Goal: Transaction & Acquisition: Book appointment/travel/reservation

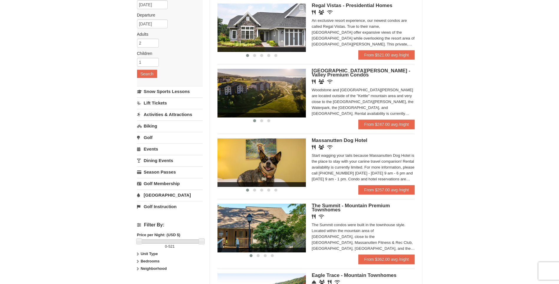
scroll to position [59, 0]
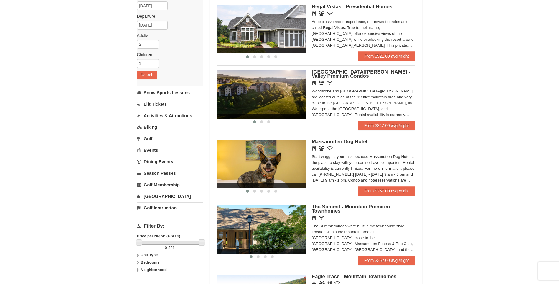
click at [380, 119] on div "Woodstone Meadows - Valley Premium Condos Restaurant Banquet Facilities Wireles…" at bounding box center [363, 95] width 103 height 51
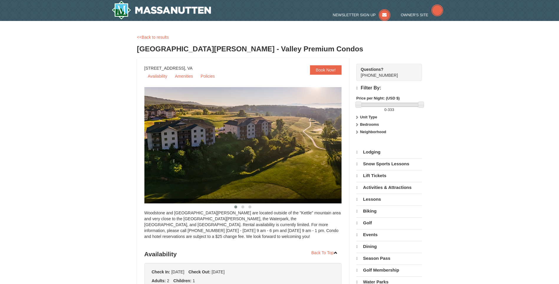
select select "10"
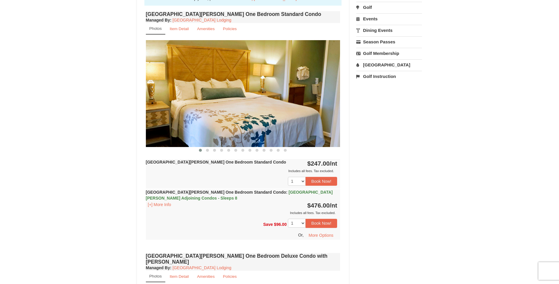
scroll to position [206, 0]
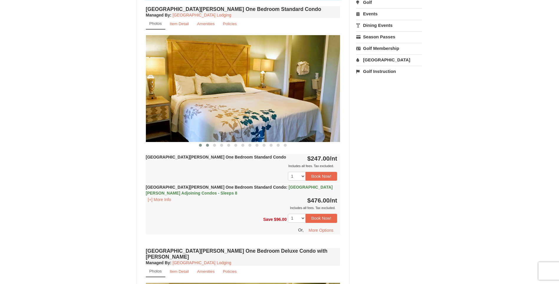
click at [206, 144] on span at bounding box center [207, 145] width 3 height 3
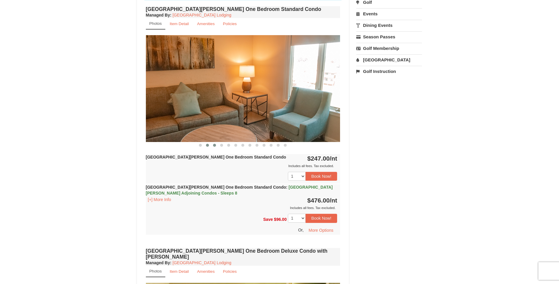
click at [212, 145] on button at bounding box center [214, 145] width 7 height 6
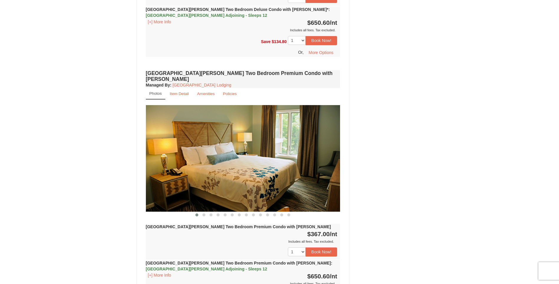
scroll to position [1208, 0]
